Goal: Unclear

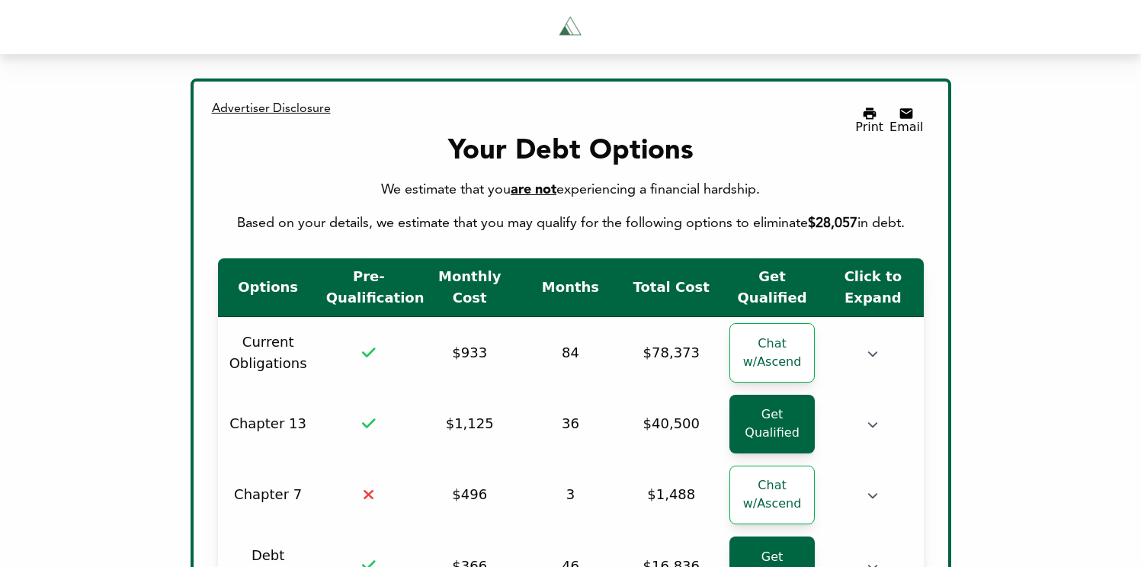
click at [578, 187] on div "We estimate that you are not experiencing a financial hardship." at bounding box center [571, 189] width 706 height 21
click at [537, 186] on span "are not" at bounding box center [534, 190] width 46 height 14
click at [624, 168] on div "Your Debt Options We estimate that you are not experiencing a financial hardshi…" at bounding box center [571, 185] width 706 height 98
click at [533, 183] on span "are not" at bounding box center [534, 190] width 46 height 14
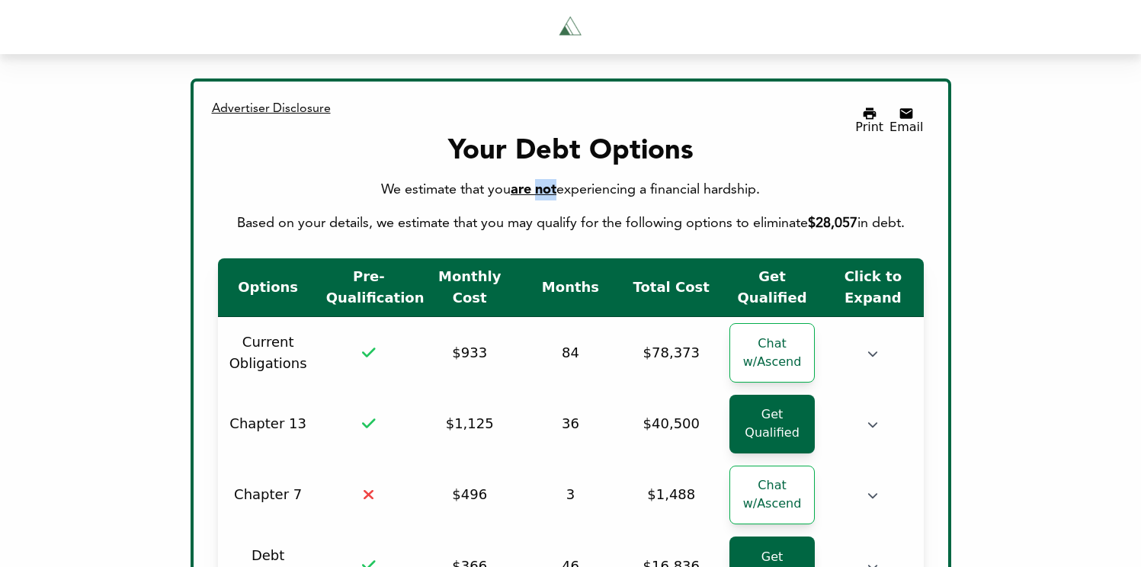
click at [533, 183] on span "are not" at bounding box center [534, 190] width 46 height 14
click at [587, 169] on div "Your Debt Options We estimate that you are not experiencing a financial hardshi…" at bounding box center [571, 185] width 706 height 98
click at [543, 187] on span "are not" at bounding box center [534, 190] width 46 height 14
click at [497, 185] on div "We estimate that you are not experiencing a financial hardship." at bounding box center [571, 189] width 706 height 21
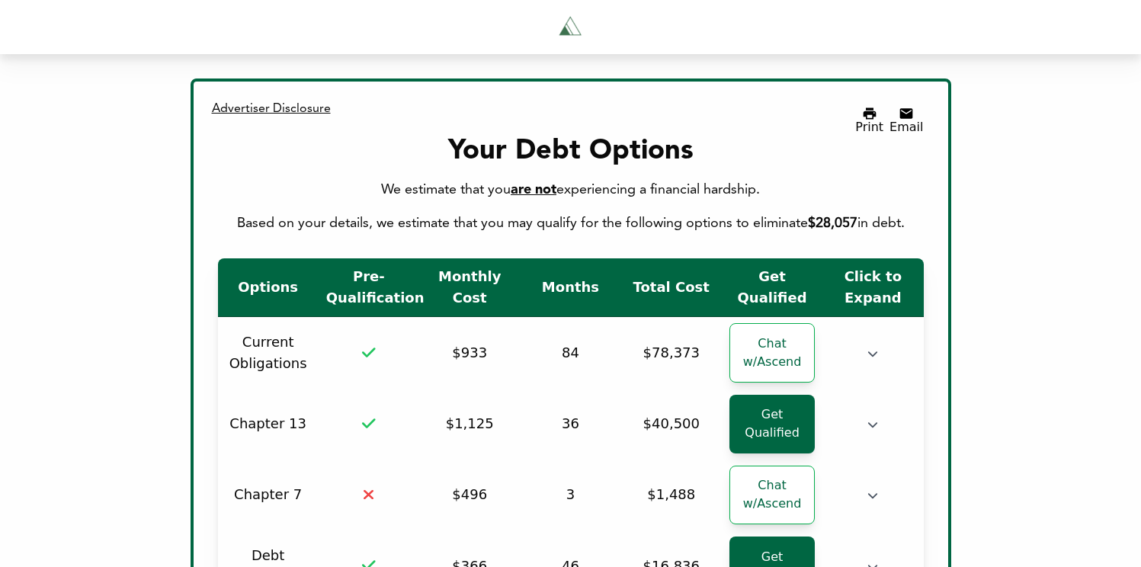
click at [537, 183] on span "are not" at bounding box center [534, 190] width 46 height 14
